Goal: Task Accomplishment & Management: Complete application form

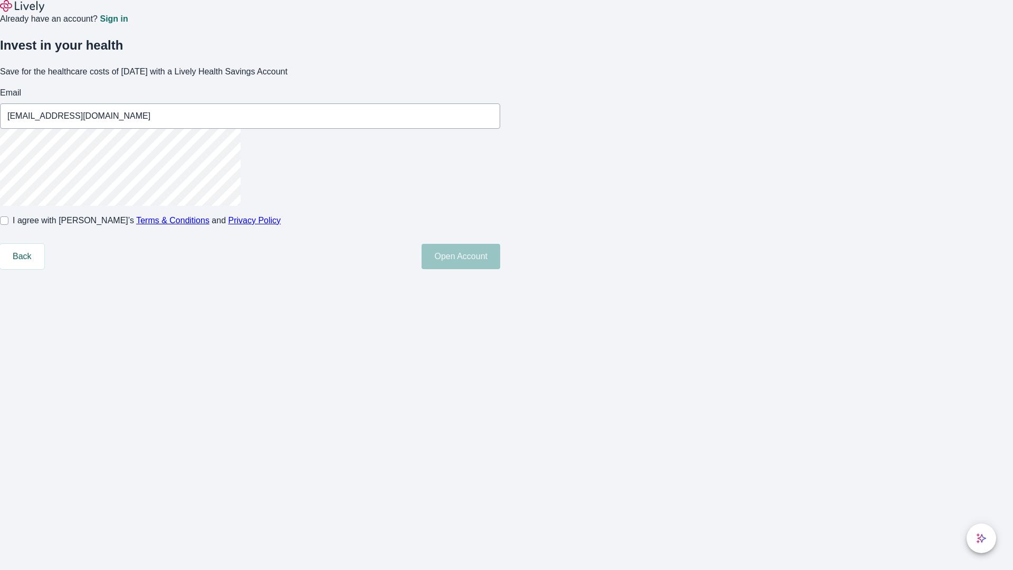
click at [8, 225] on input "I agree with Lively’s Terms & Conditions and Privacy Policy" at bounding box center [4, 220] width 8 height 8
checkbox input "true"
click at [500, 269] on button "Open Account" at bounding box center [460, 256] width 79 height 25
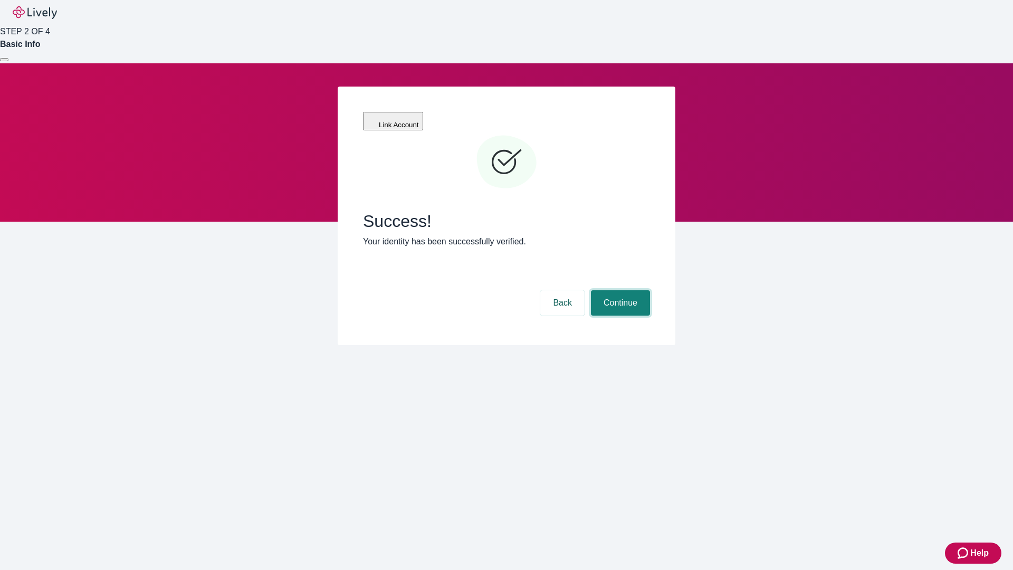
click at [619, 290] on button "Continue" at bounding box center [620, 302] width 59 height 25
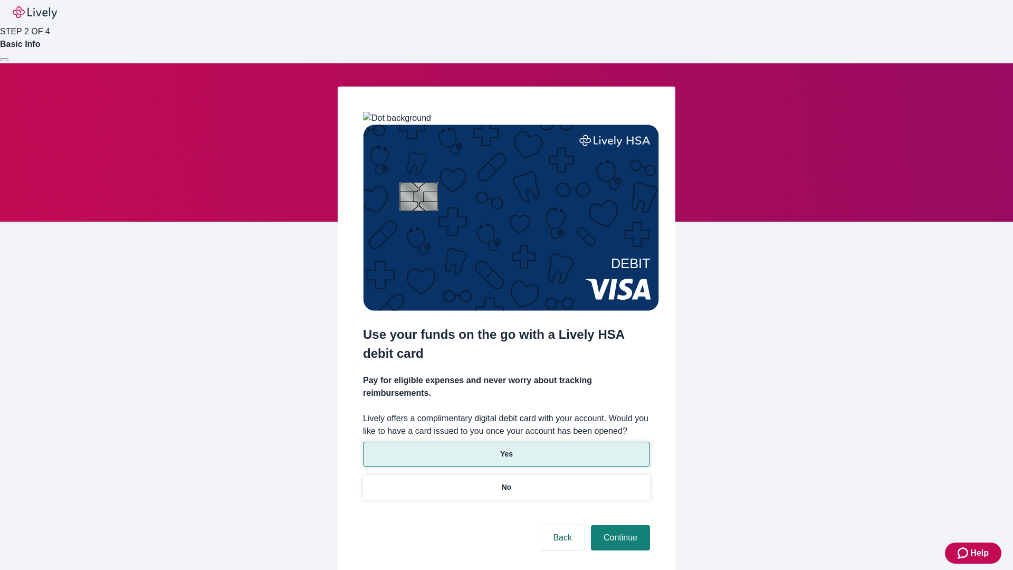
click at [506, 448] on p "Yes" at bounding box center [506, 453] width 13 height 11
click at [619, 525] on button "Continue" at bounding box center [620, 537] width 59 height 25
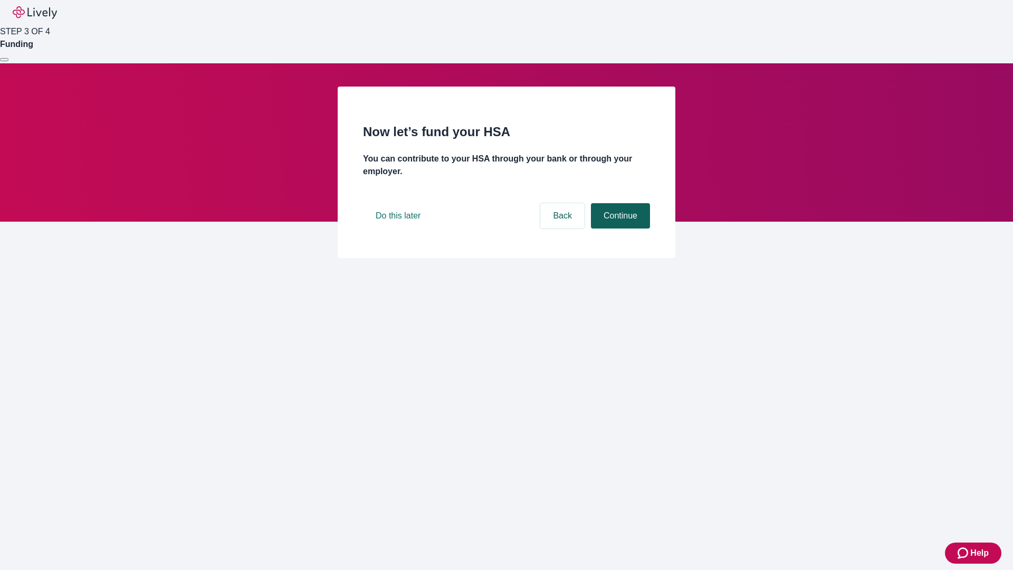
click at [619, 228] on button "Continue" at bounding box center [620, 215] width 59 height 25
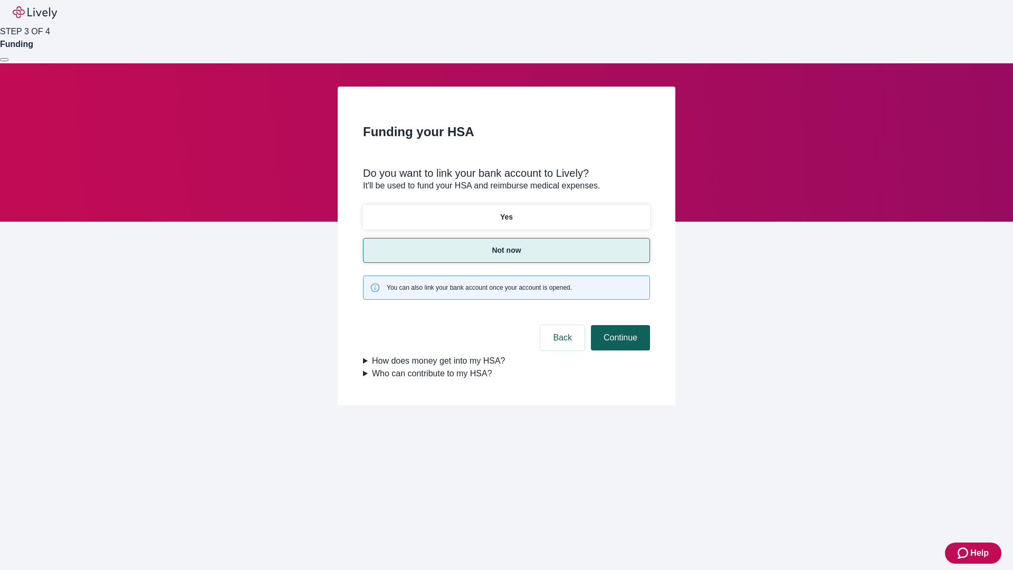
click at [619, 325] on button "Continue" at bounding box center [620, 337] width 59 height 25
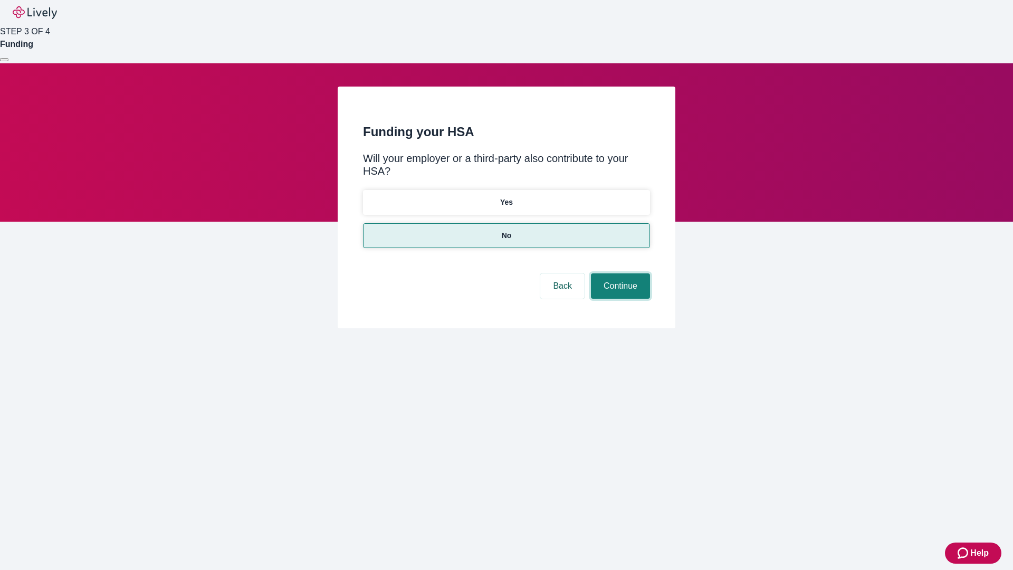
click at [619, 273] on button "Continue" at bounding box center [620, 285] width 59 height 25
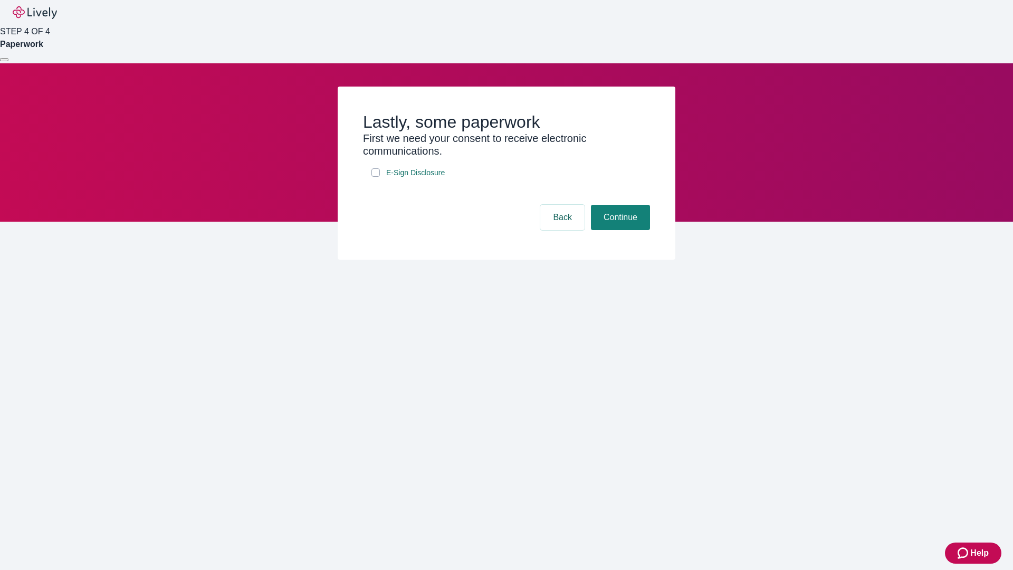
click at [375, 177] on input "E-Sign Disclosure" at bounding box center [375, 172] width 8 height 8
checkbox input "true"
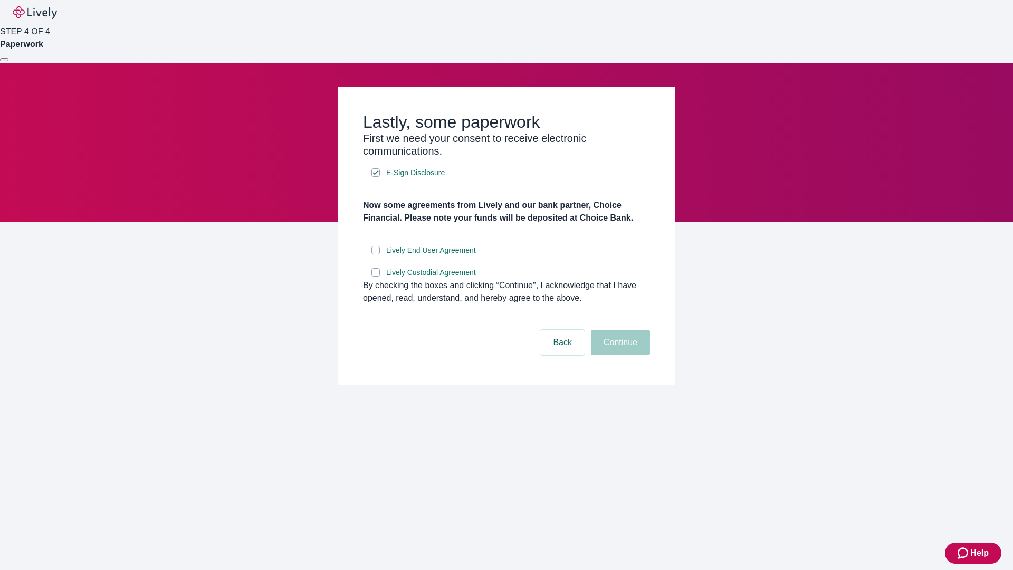
click at [375, 254] on input "Lively End User Agreement" at bounding box center [375, 250] width 8 height 8
checkbox input "true"
click at [375, 276] on input "Lively Custodial Agreement" at bounding box center [375, 272] width 8 height 8
checkbox input "true"
click at [619, 355] on button "Continue" at bounding box center [620, 342] width 59 height 25
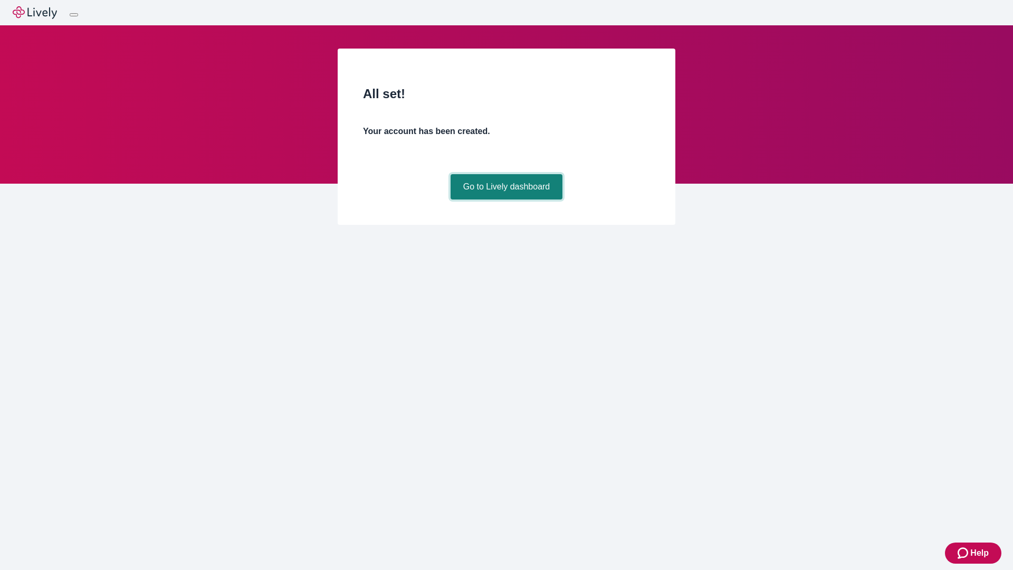
click at [506, 199] on link "Go to Lively dashboard" at bounding box center [506, 186] width 112 height 25
